Goal: Task Accomplishment & Management: Use online tool/utility

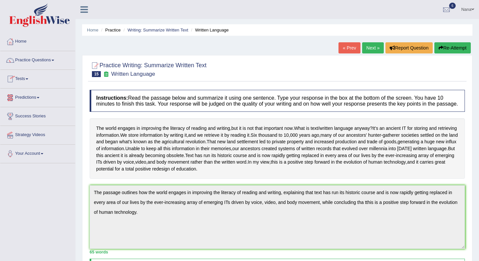
click at [35, 76] on link "Tests" at bounding box center [37, 78] width 75 height 16
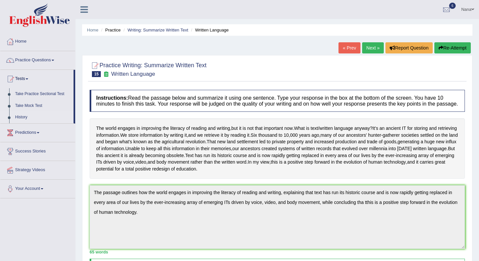
click at [19, 119] on link "History" at bounding box center [42, 118] width 61 height 12
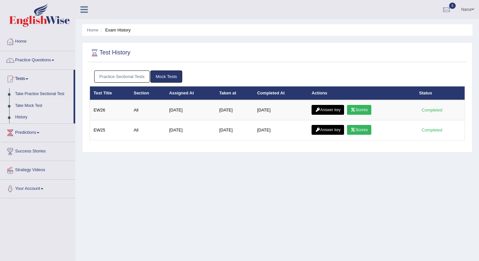
click at [26, 106] on link "Take Mock Test" at bounding box center [42, 106] width 61 height 12
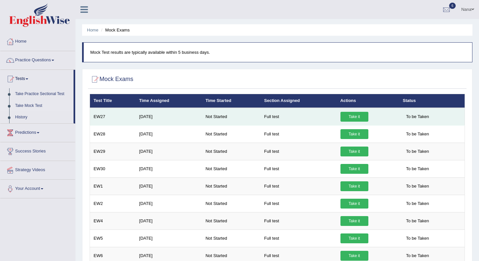
click at [355, 116] on link "Take it" at bounding box center [354, 117] width 28 height 10
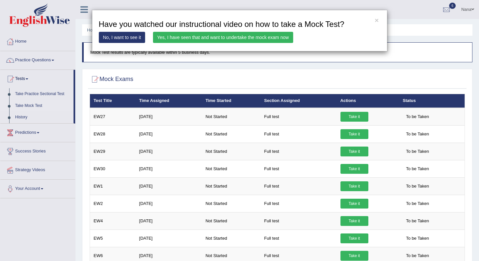
click at [257, 37] on link "Yes, I have seen that and want to undertake the mock exam now" at bounding box center [223, 37] width 140 height 11
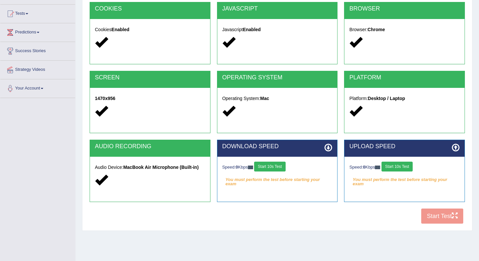
scroll to position [73, 0]
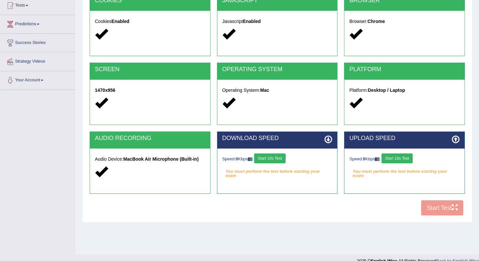
click at [266, 163] on button "Start 10s Test" at bounding box center [269, 158] width 31 height 10
click at [405, 159] on button "Start 10s Test" at bounding box center [396, 158] width 31 height 10
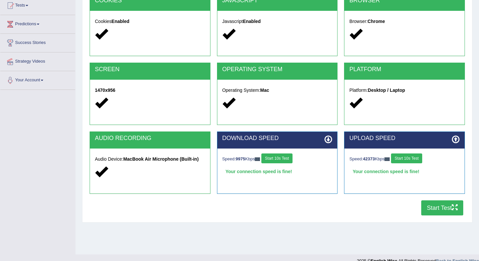
click at [429, 207] on button "Start Test" at bounding box center [442, 207] width 42 height 15
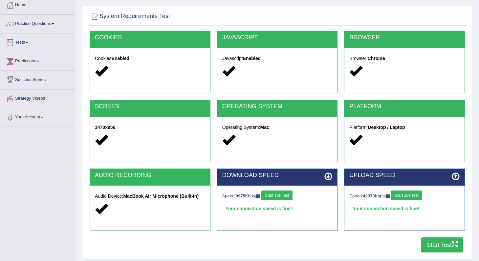
scroll to position [11, 0]
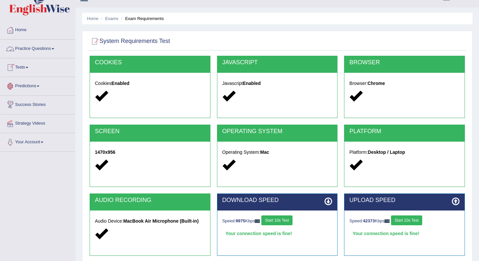
click at [25, 72] on link "Tests" at bounding box center [37, 66] width 75 height 16
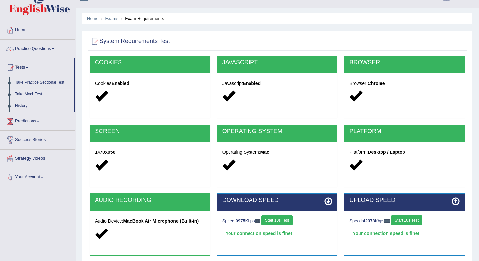
click at [24, 96] on link "Take Mock Test" at bounding box center [42, 95] width 61 height 12
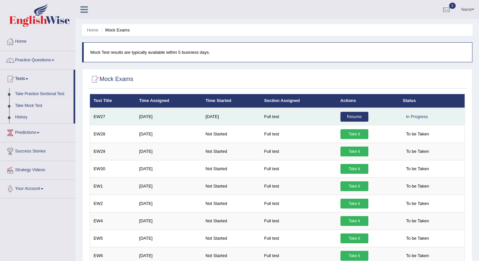
click at [357, 116] on link "Resume" at bounding box center [354, 117] width 28 height 10
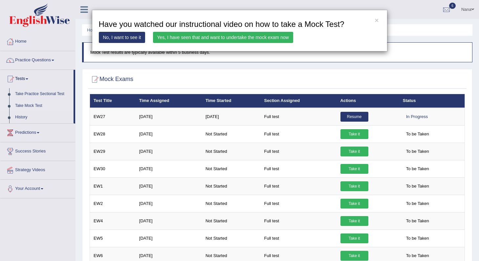
click at [59, 89] on div "× Have you watched our instructional video on how to take a Mock Test? No, I wa…" at bounding box center [239, 130] width 479 height 261
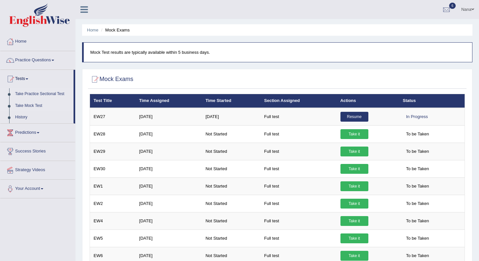
click at [58, 94] on link "Take Practice Sectional Test" at bounding box center [42, 94] width 61 height 12
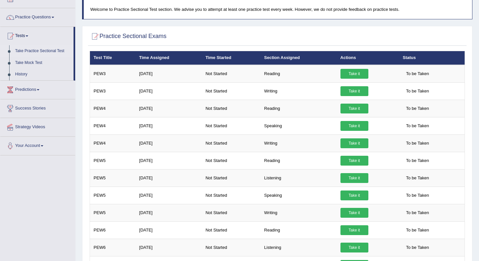
scroll to position [49, 0]
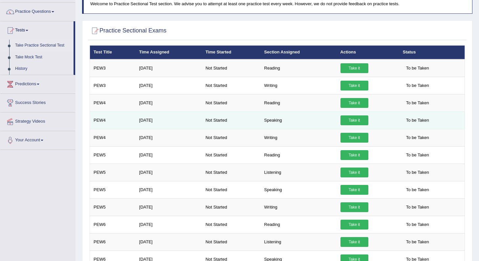
click at [354, 122] on link "Take it" at bounding box center [354, 120] width 28 height 10
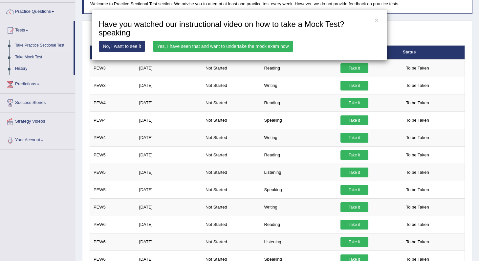
click at [271, 48] on link "Yes, I have seen that and want to undertake the mock exam now" at bounding box center [223, 46] width 140 height 11
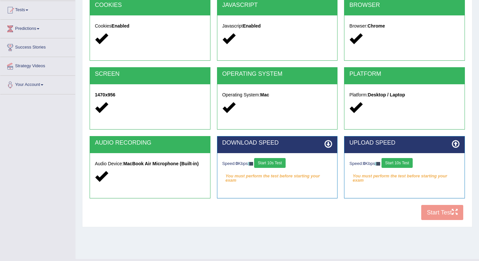
scroll to position [79, 0]
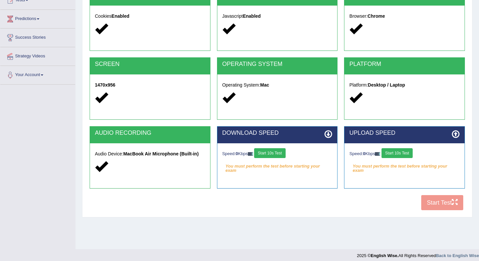
click at [275, 155] on button "Start 10s Test" at bounding box center [269, 153] width 31 height 10
click at [398, 153] on button "Start 10s Test" at bounding box center [396, 153] width 31 height 10
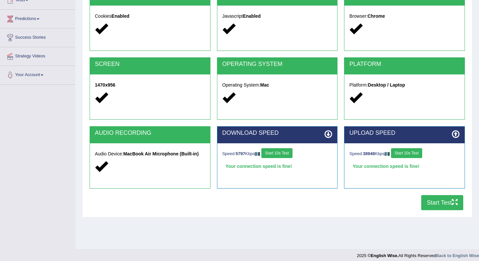
click at [440, 204] on button "Start Test" at bounding box center [442, 202] width 42 height 15
